Goal: Task Accomplishment & Management: Manage account settings

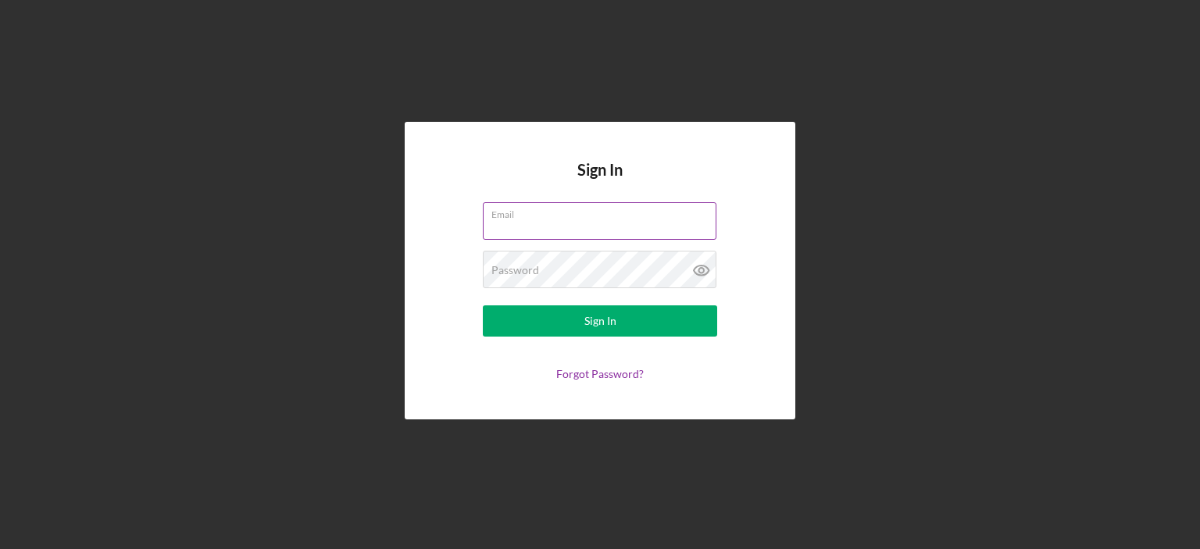
click at [565, 227] on input "Email" at bounding box center [600, 221] width 234 height 38
type input "[EMAIL_ADDRESS][DOMAIN_NAME]"
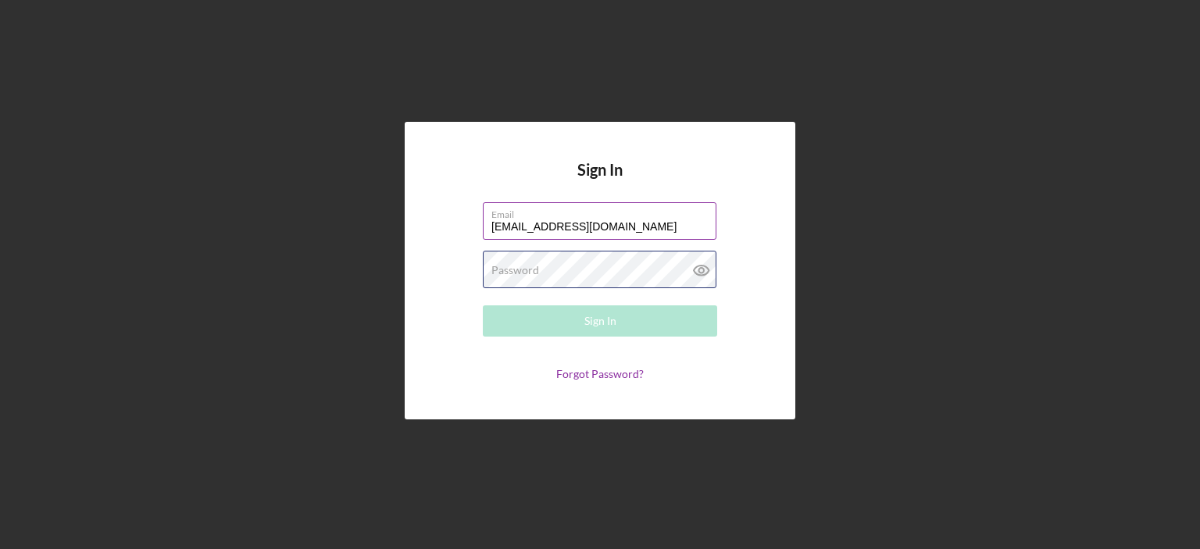
click at [610, 267] on div "Password Required" at bounding box center [600, 270] width 234 height 39
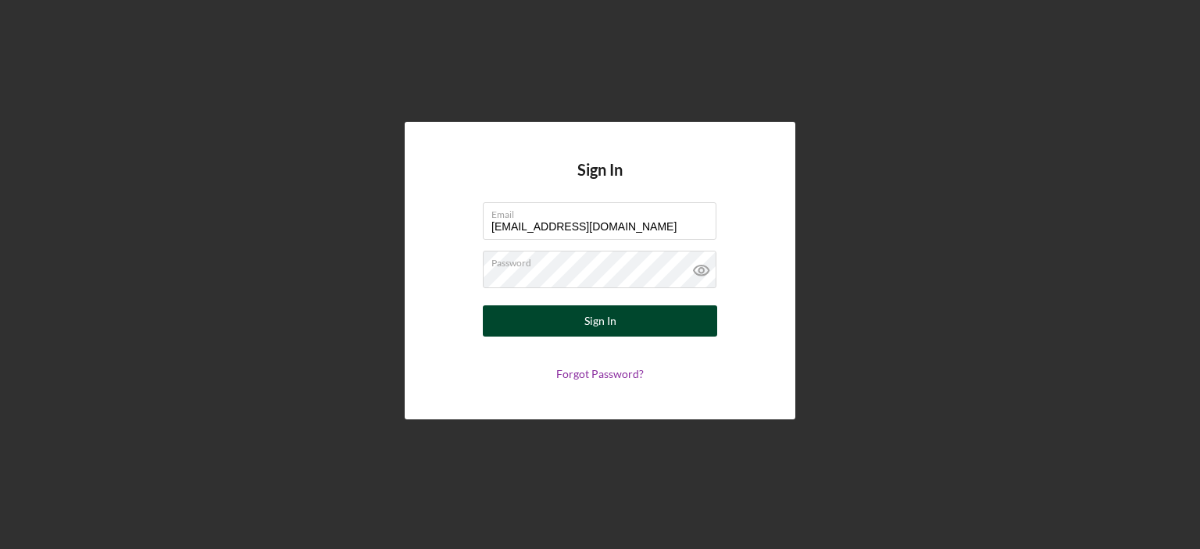
click at [592, 324] on div "Sign In" at bounding box center [600, 320] width 32 height 31
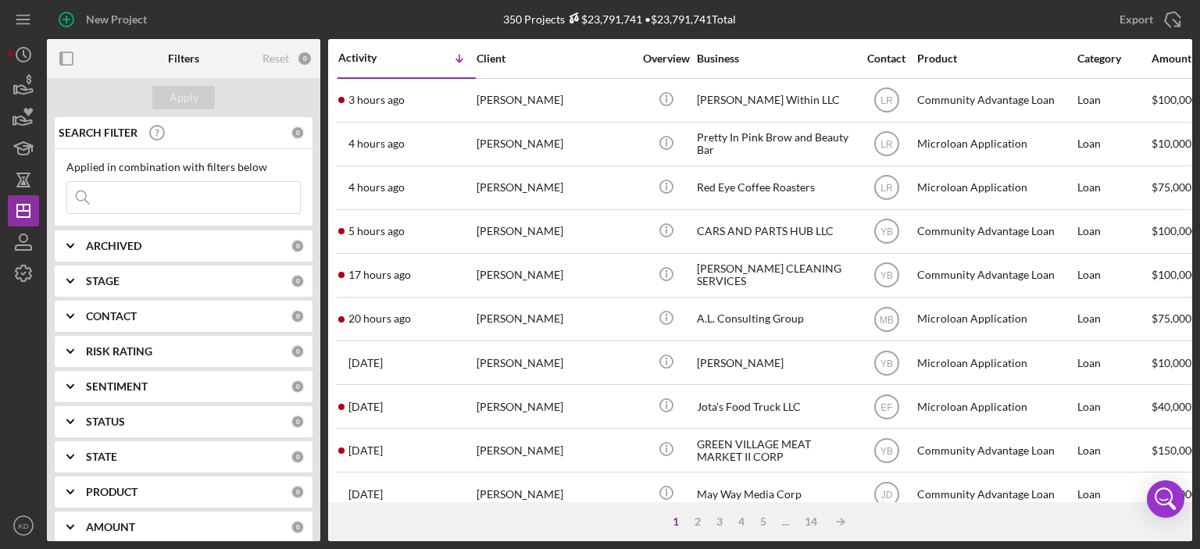
scroll to position [394, 0]
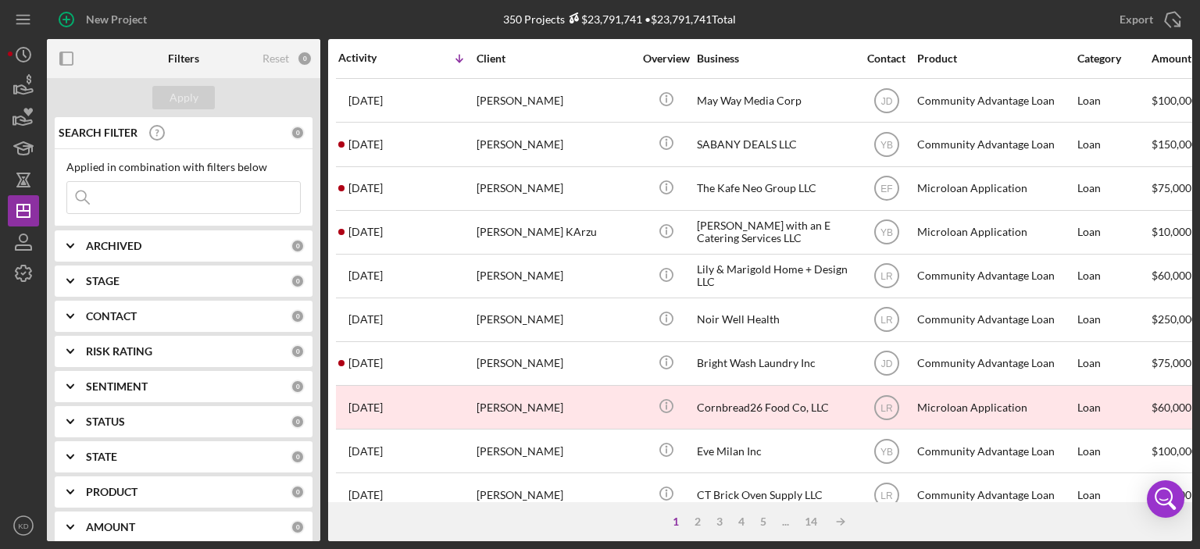
click at [1194, 390] on div "New Project 350 Projects $23,791,741 • $23,791,741 Total Export Icon/Export Fil…" at bounding box center [600, 274] width 1200 height 549
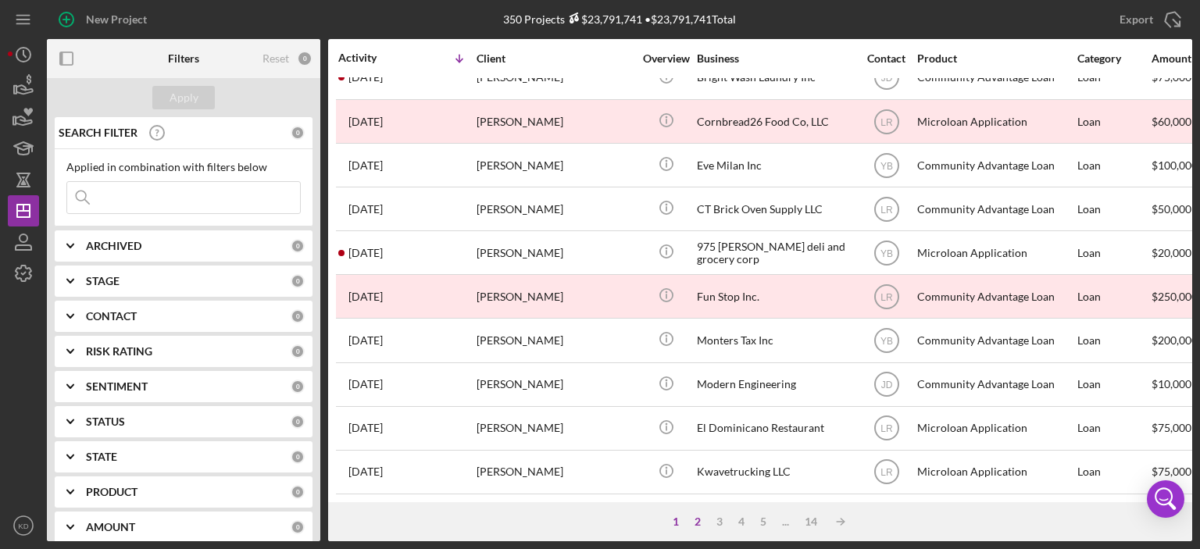
click at [691, 519] on div "2" at bounding box center [698, 522] width 22 height 13
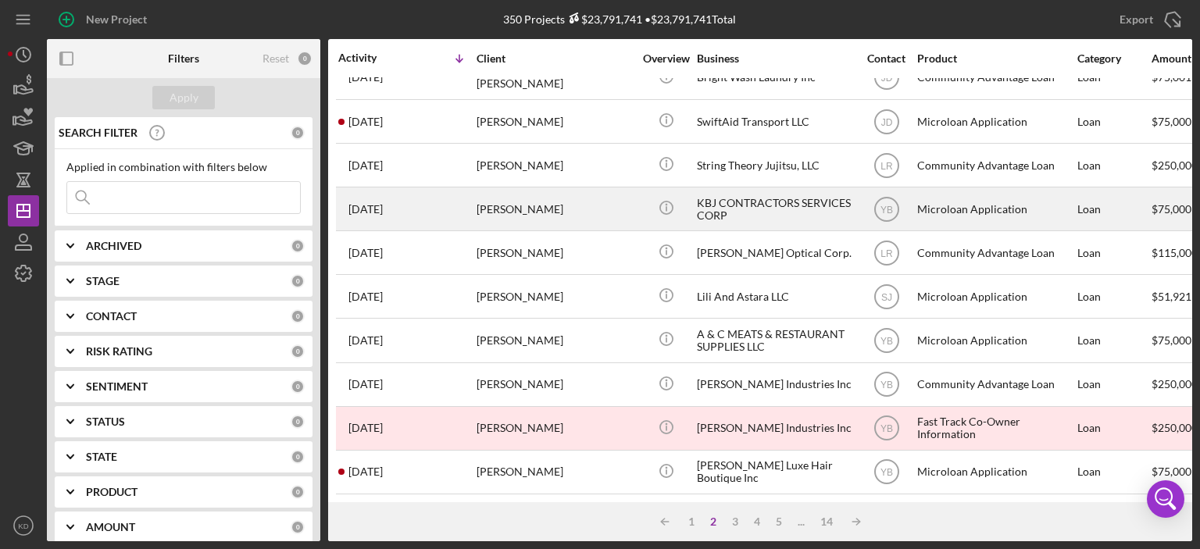
click at [494, 197] on div "[PERSON_NAME]" at bounding box center [555, 208] width 156 height 41
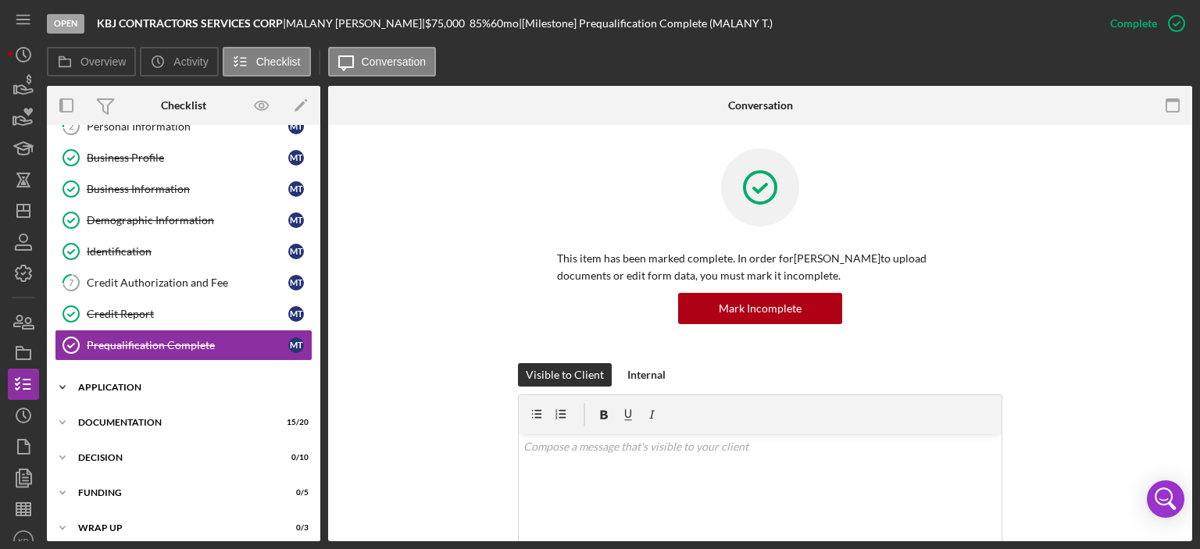
scroll to position [94, 0]
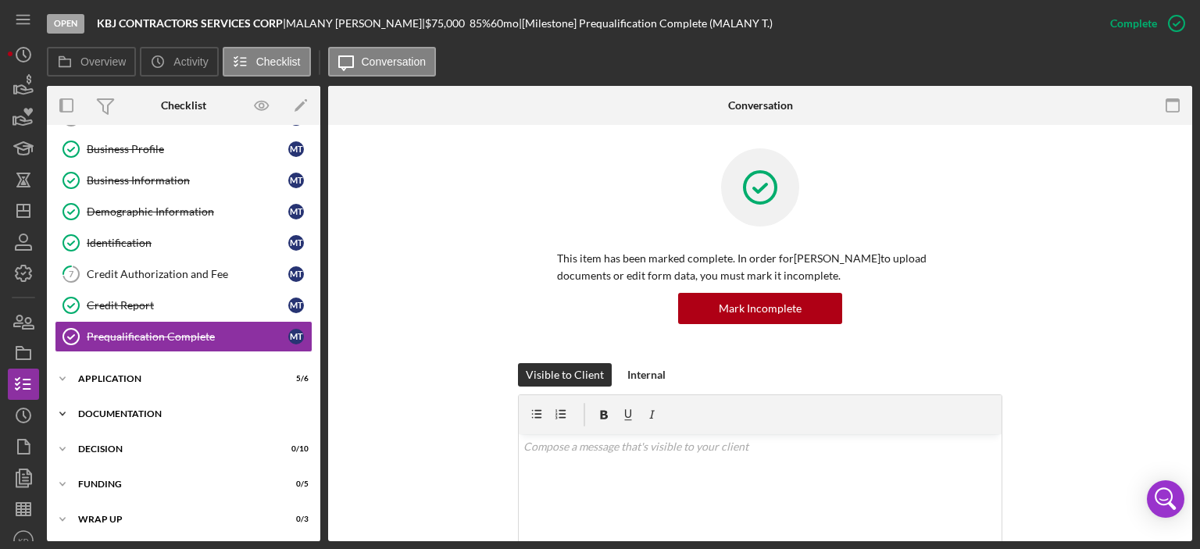
click at [63, 409] on icon "Icon/Expander" at bounding box center [62, 413] width 31 height 31
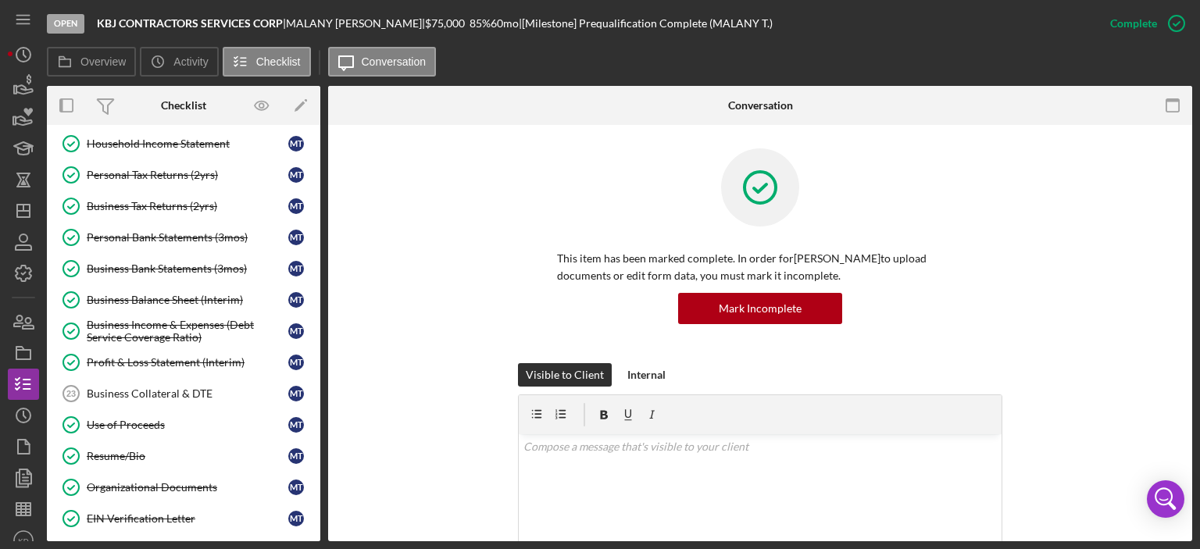
scroll to position [755, 0]
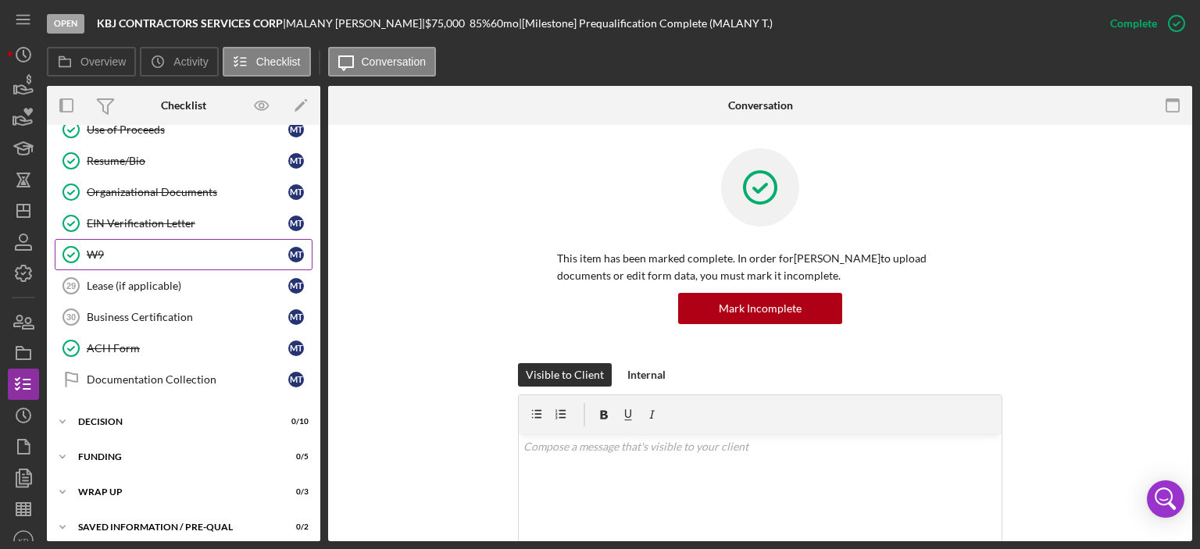
click at [95, 248] on div "W9" at bounding box center [188, 254] width 202 height 13
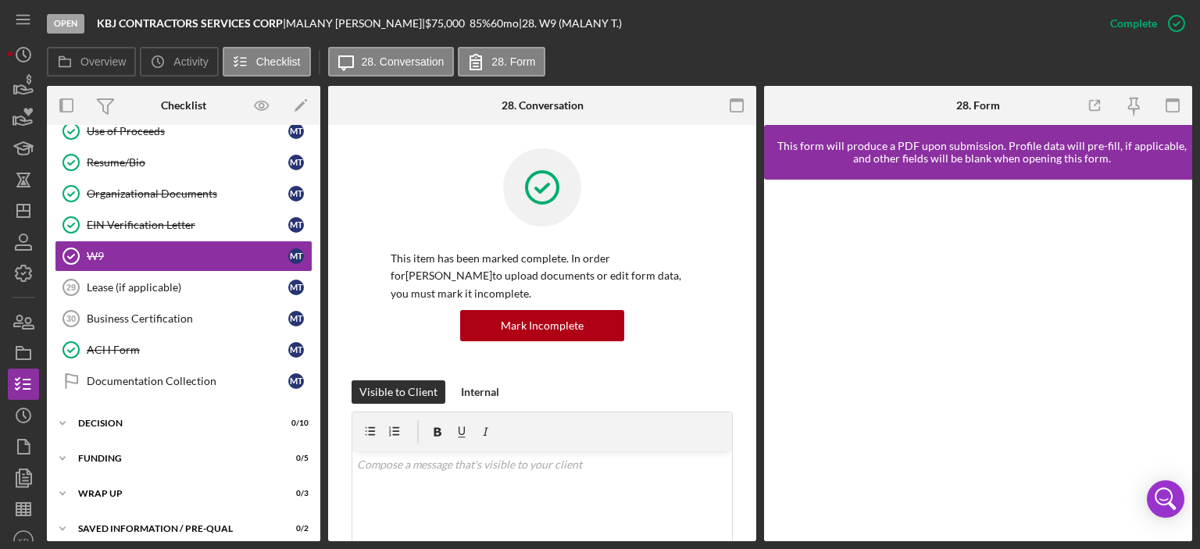
scroll to position [755, 0]
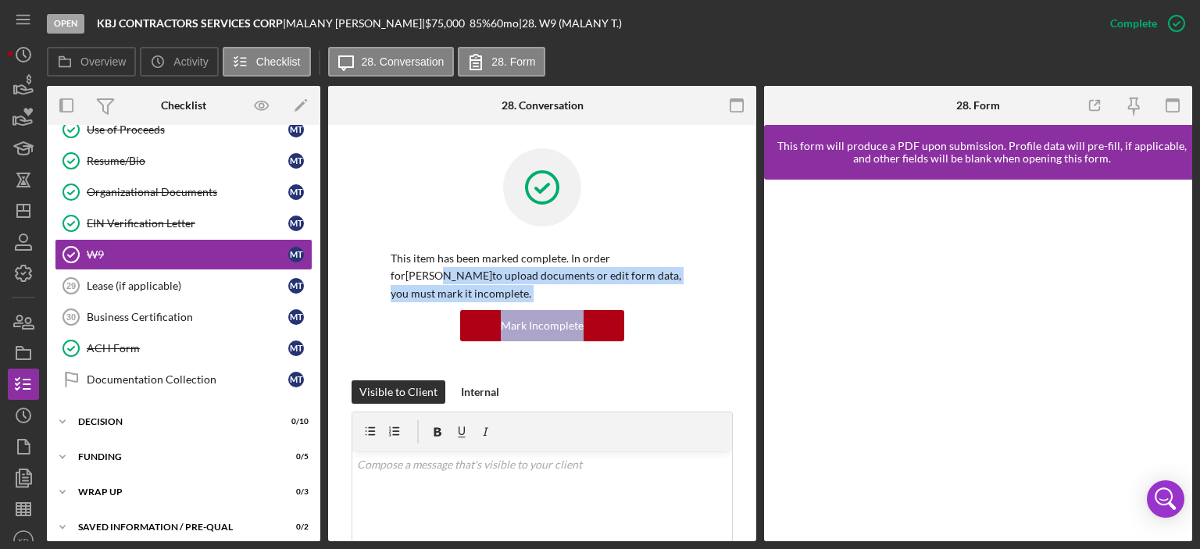
drag, startPoint x: 756, startPoint y: 259, endPoint x: 755, endPoint y: 303, distance: 44.5
click at [751, 334] on div "Overview Internal Workflow Stage Open Icon/Dropdown Arrow Archive (can unarchiv…" at bounding box center [619, 313] width 1145 height 455
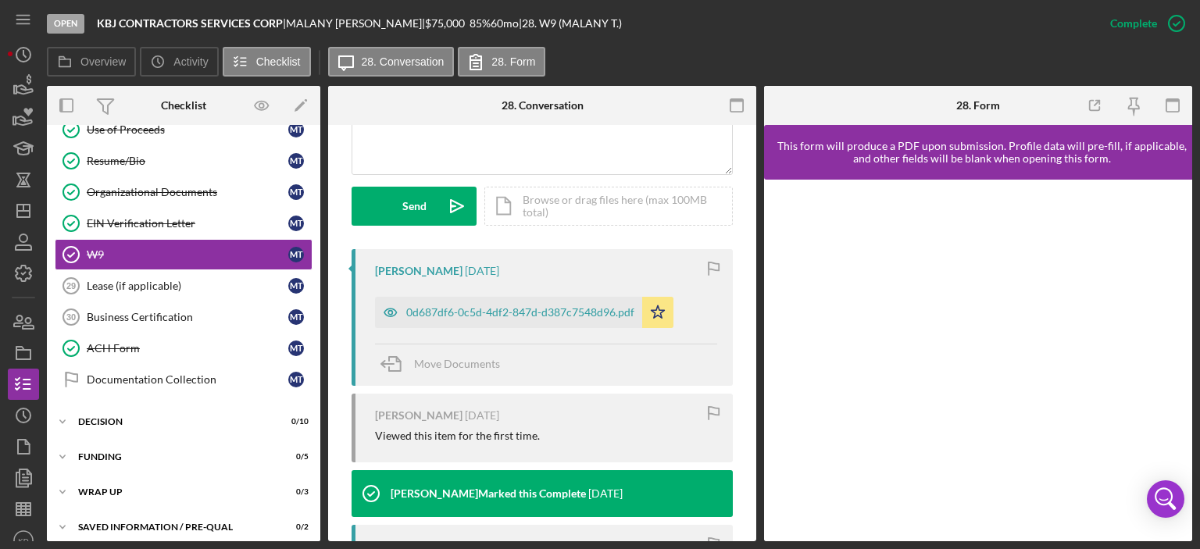
scroll to position [592, 0]
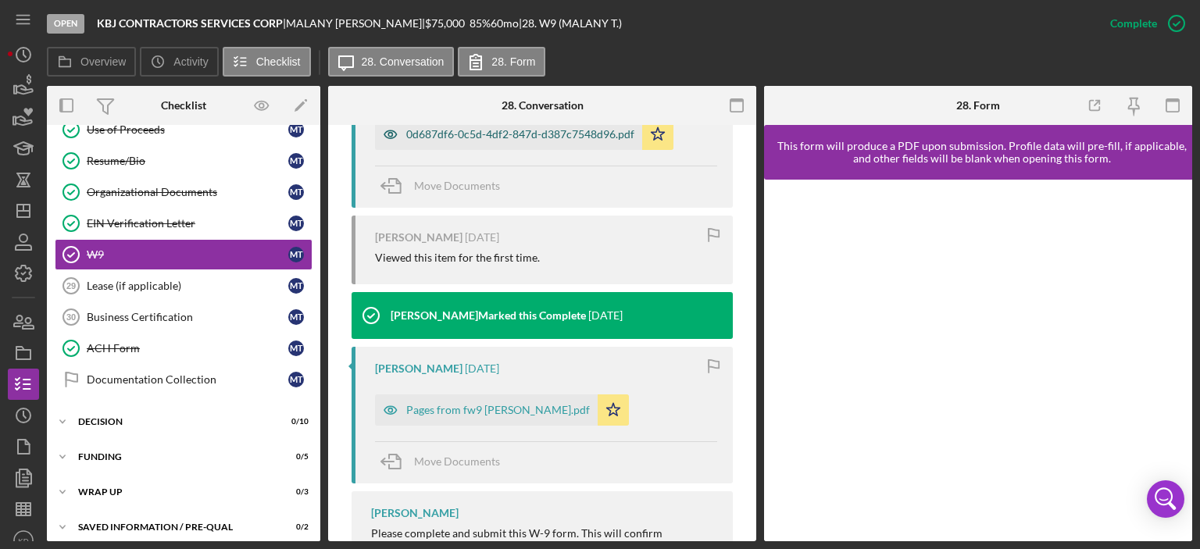
click at [588, 134] on div "0d687df6-0c5d-4df2-847d-d387c7548d96.pdf" at bounding box center [520, 134] width 228 height 13
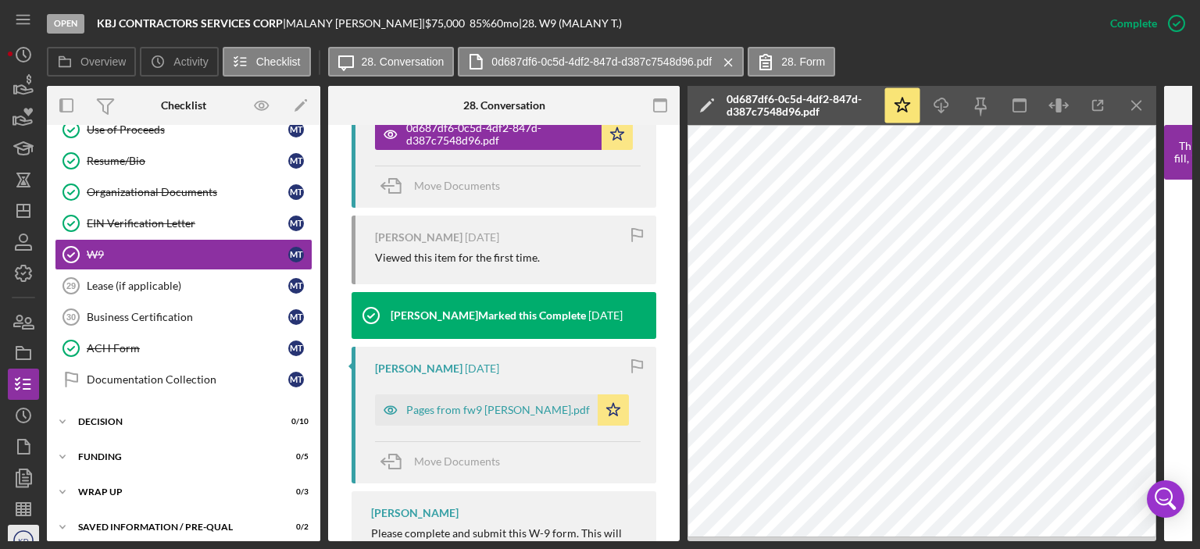
click at [22, 538] on text "KD" at bounding box center [23, 541] width 10 height 9
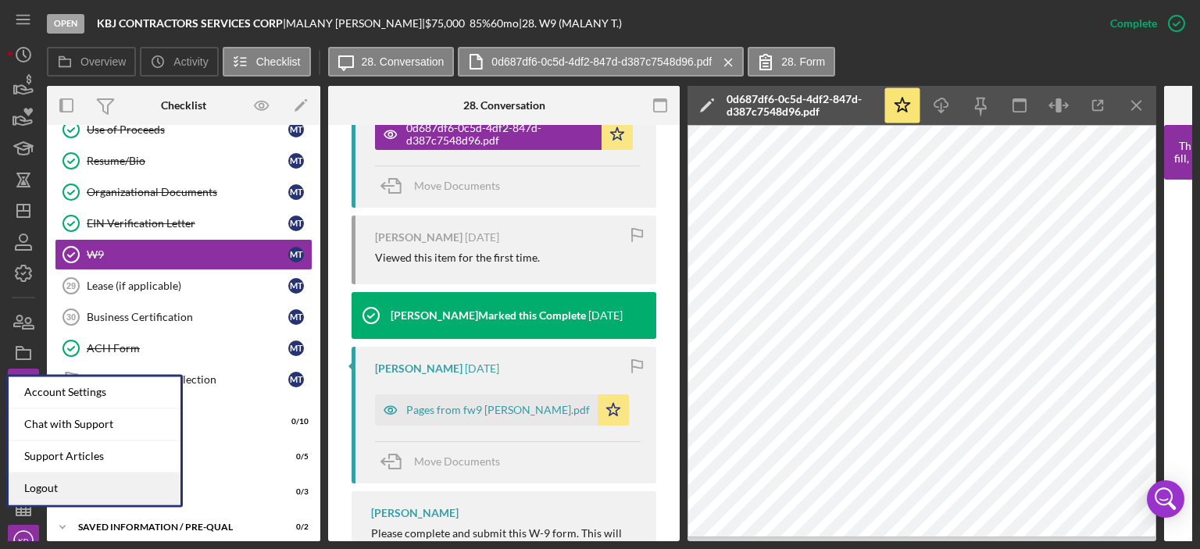
click at [29, 491] on link "Logout" at bounding box center [95, 489] width 172 height 32
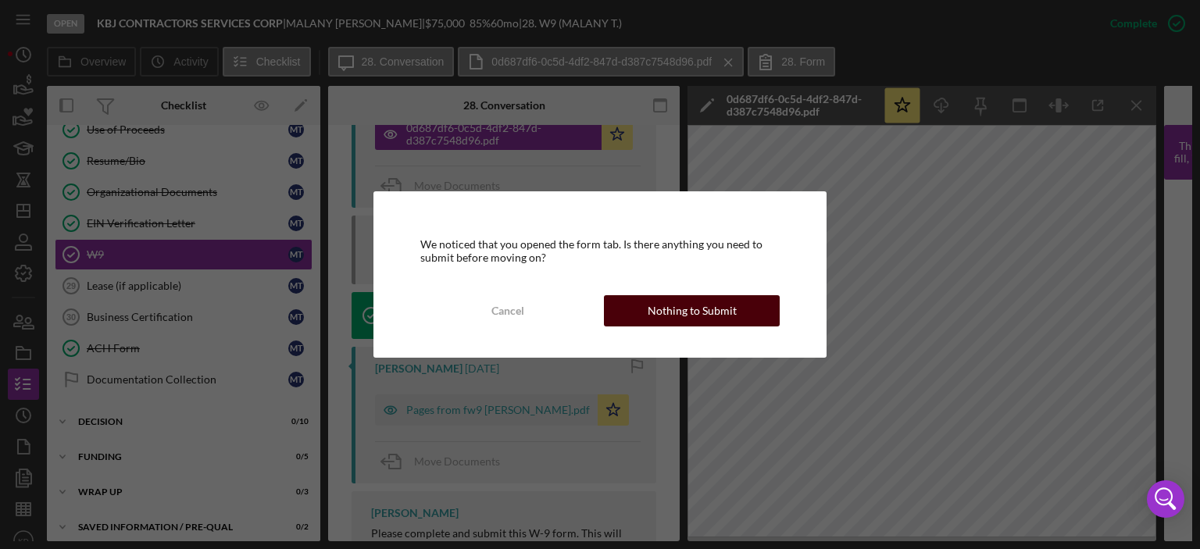
click at [695, 305] on div "Nothing to Submit" at bounding box center [692, 310] width 89 height 31
